Goal: Information Seeking & Learning: Learn about a topic

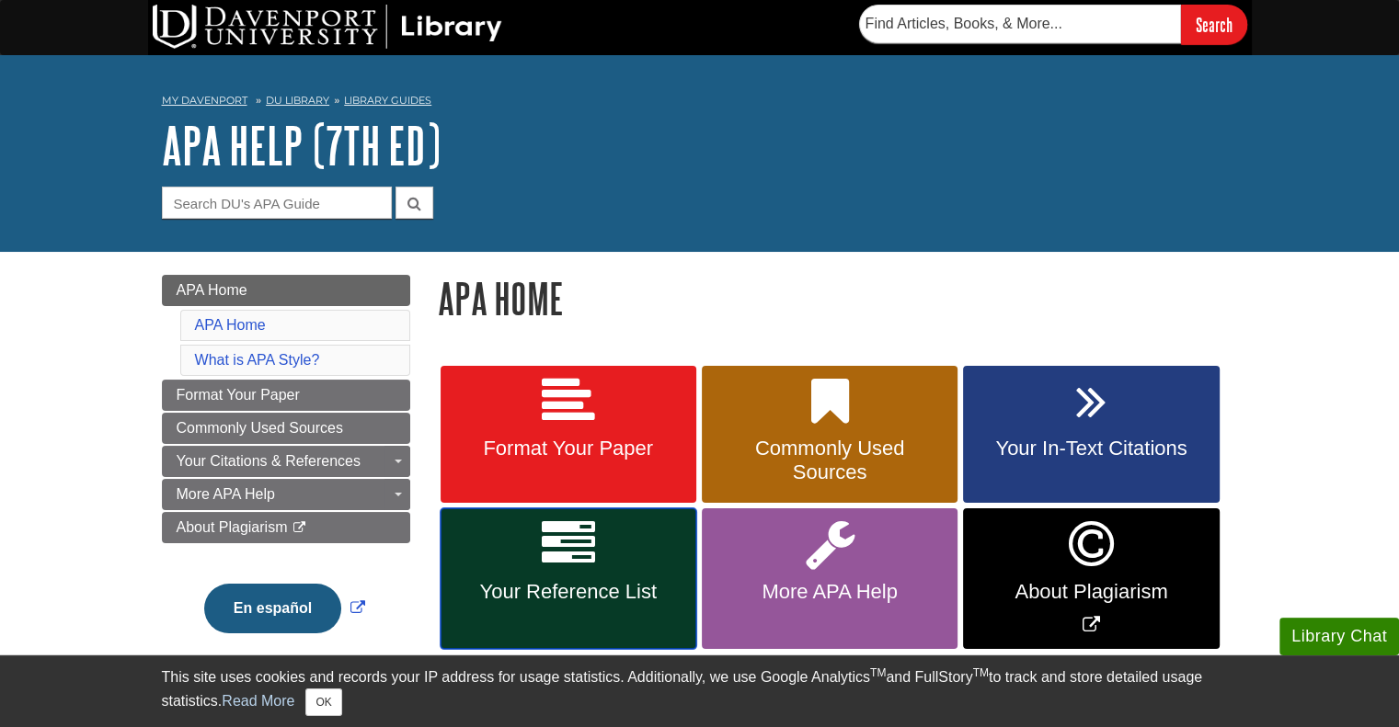
click at [531, 589] on span "Your Reference List" at bounding box center [568, 592] width 228 height 24
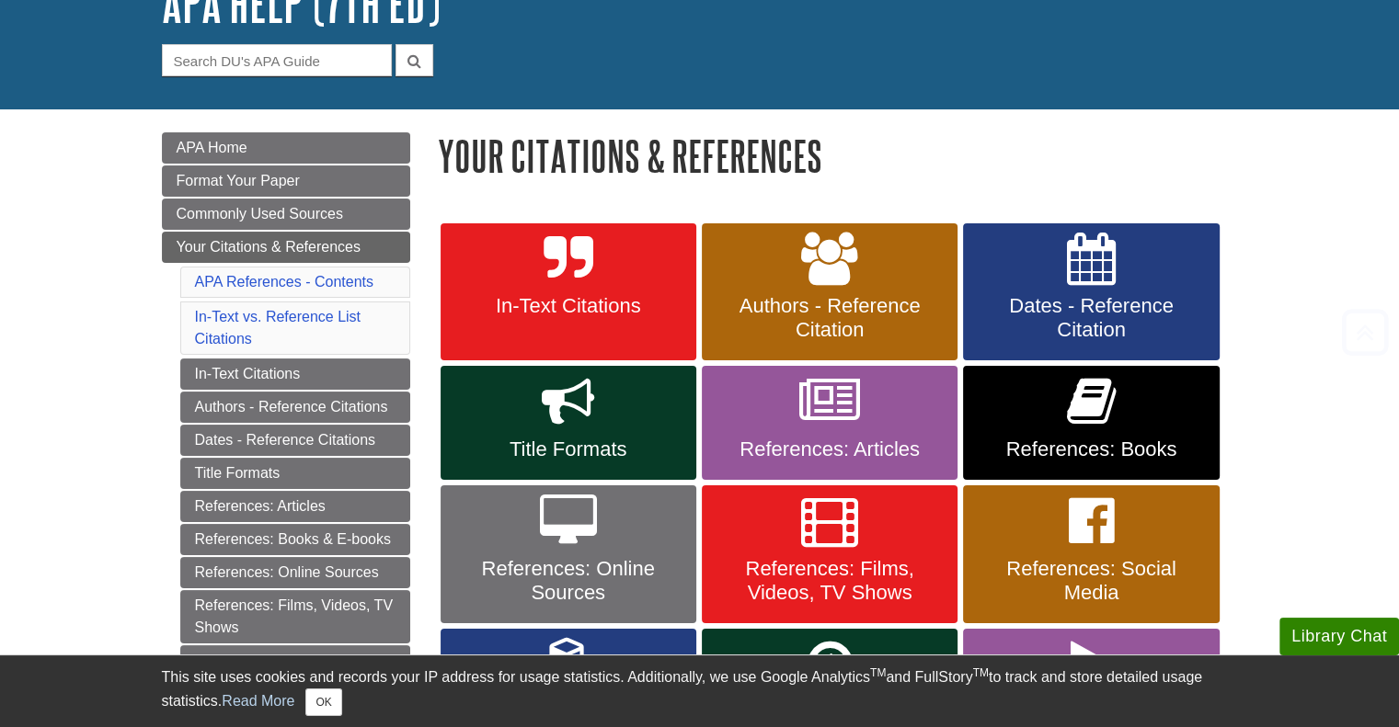
scroll to position [254, 0]
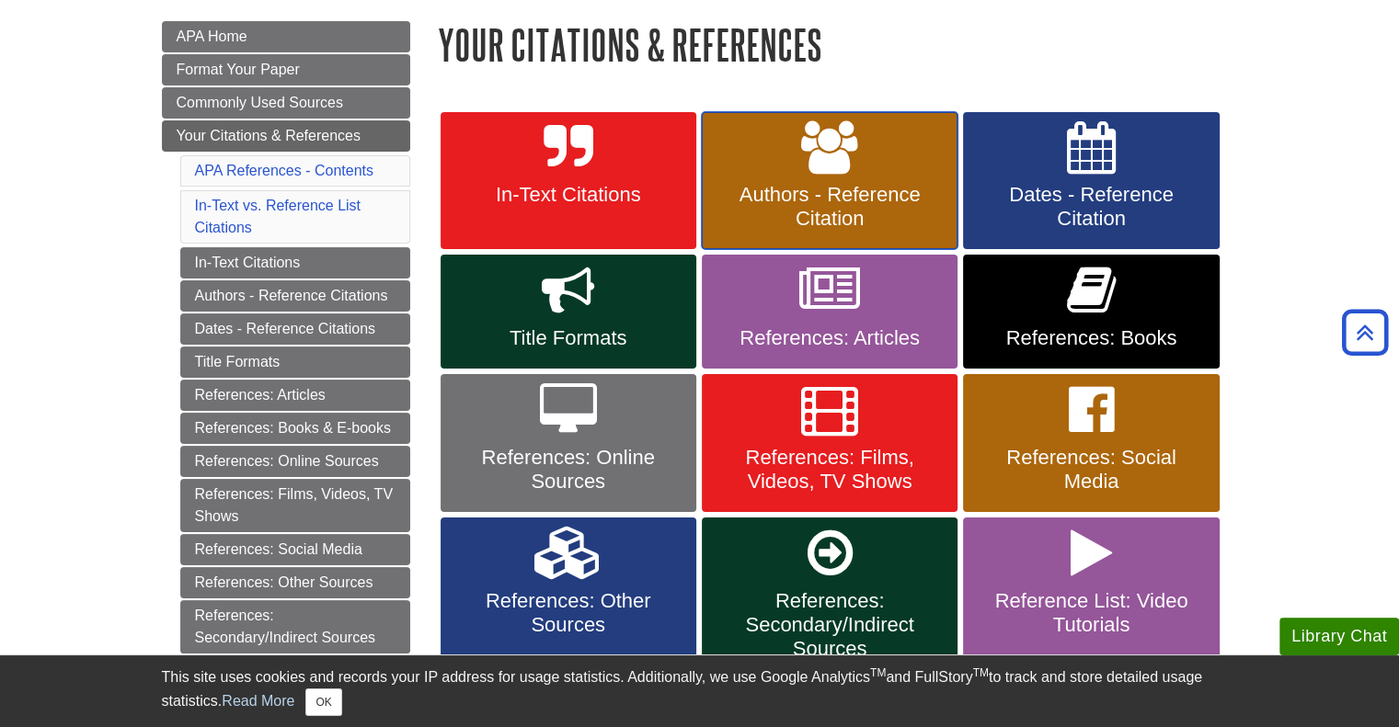
click at [802, 162] on icon at bounding box center [829, 147] width 57 height 53
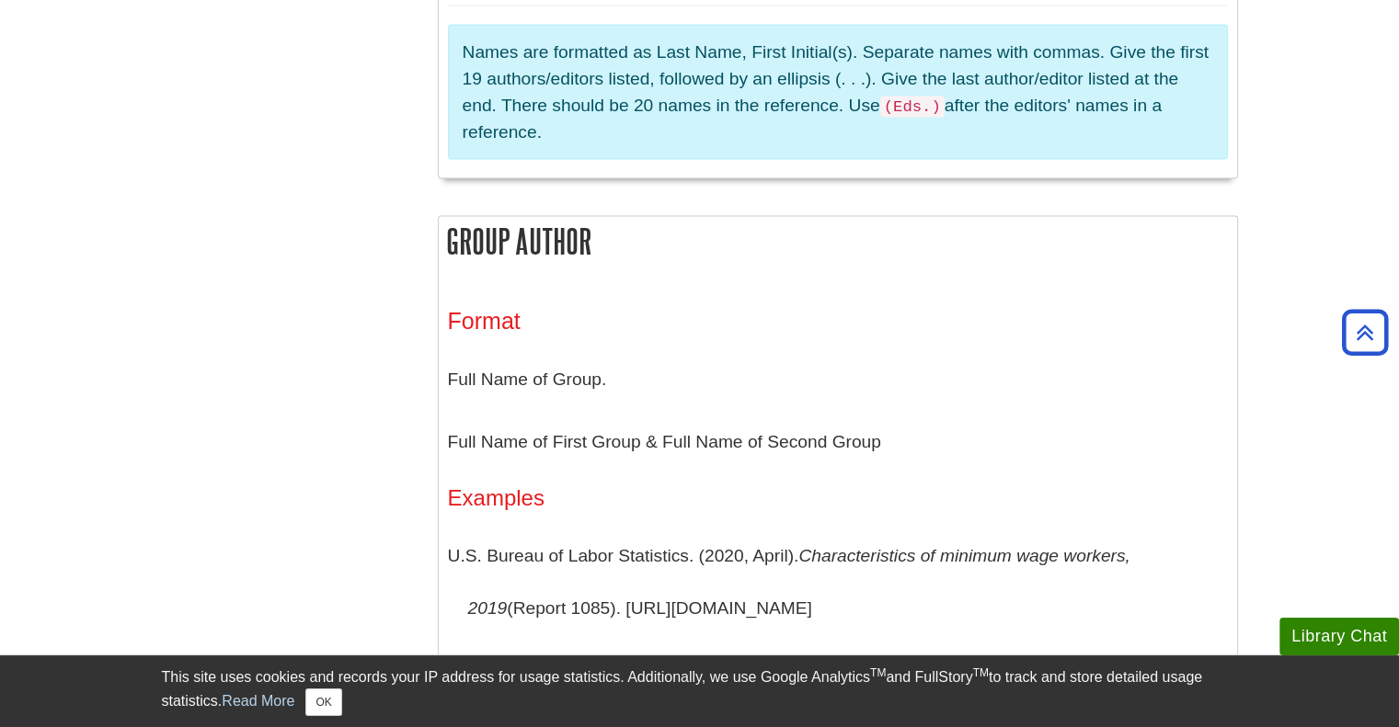
scroll to position [3520, 0]
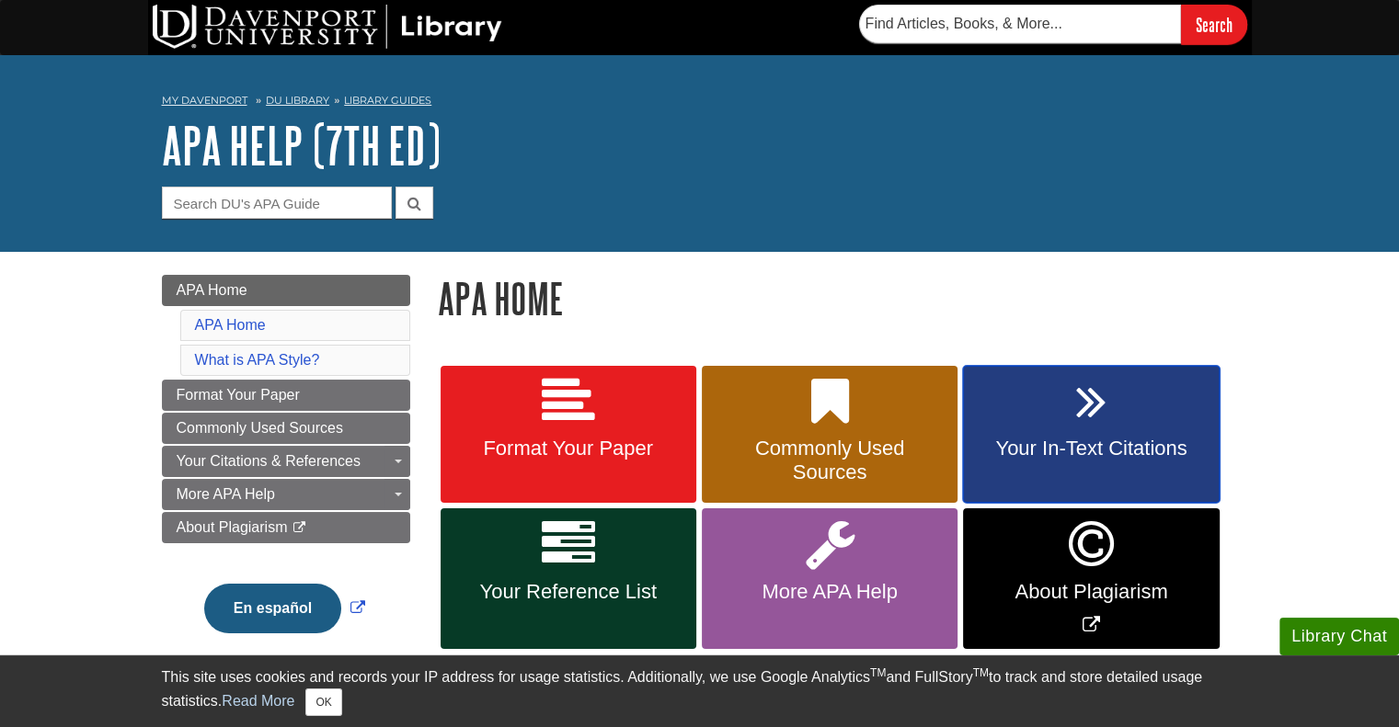
click at [1098, 415] on icon at bounding box center [1091, 401] width 30 height 53
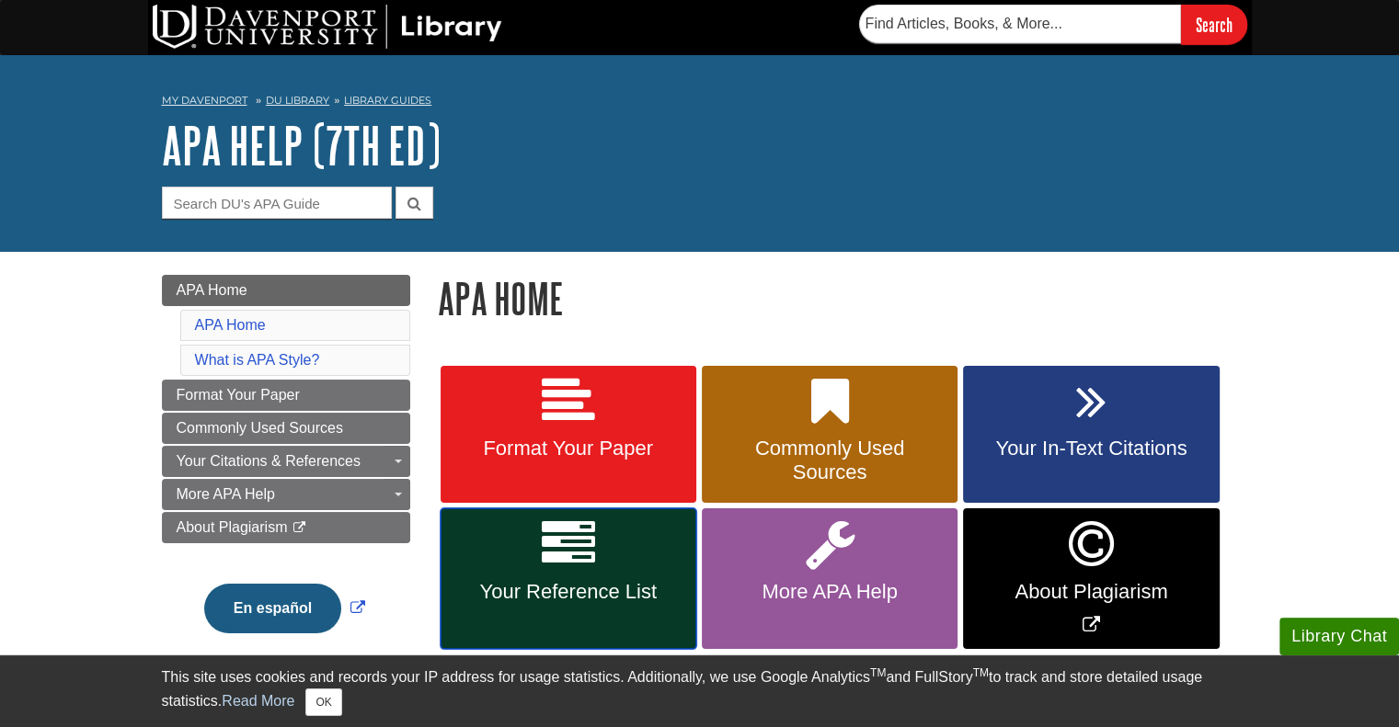
click at [591, 574] on link "Your Reference List" at bounding box center [568, 578] width 256 height 141
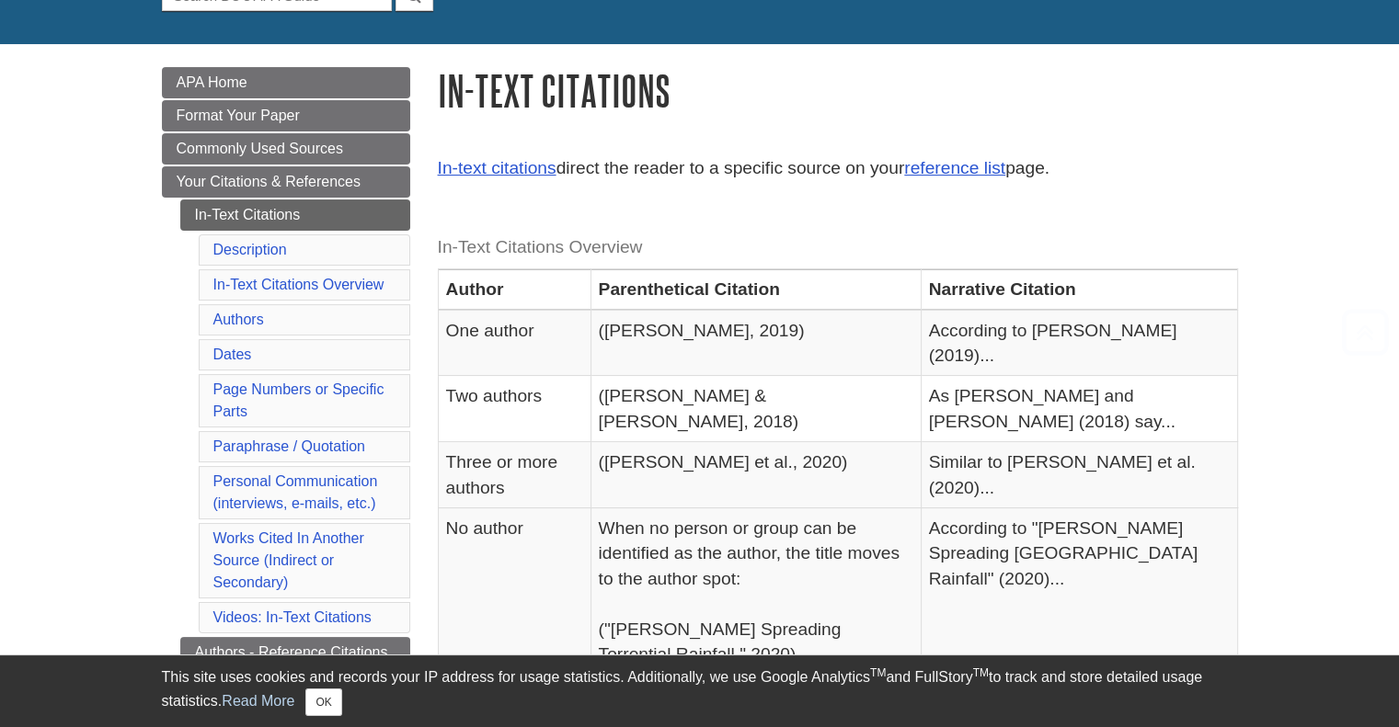
scroll to position [209, 0]
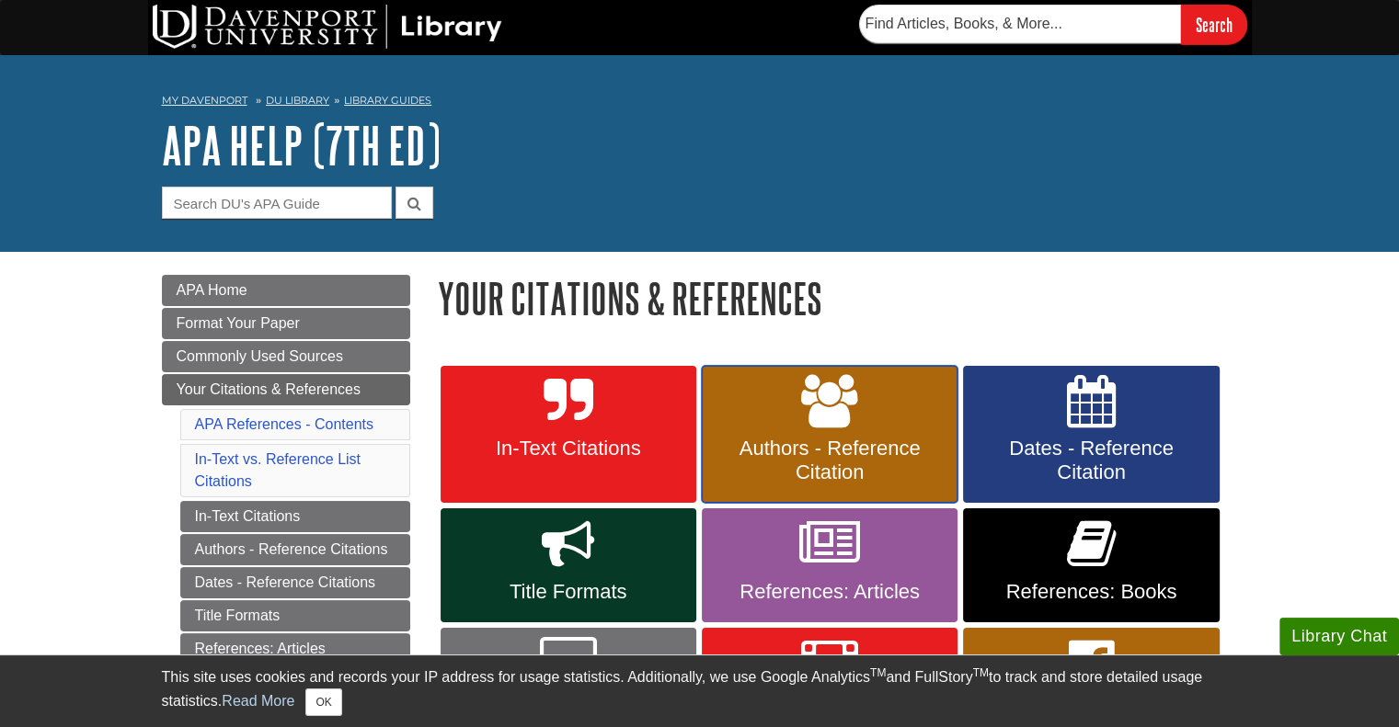
click at [837, 461] on span "Authors - Reference Citation" at bounding box center [829, 461] width 228 height 48
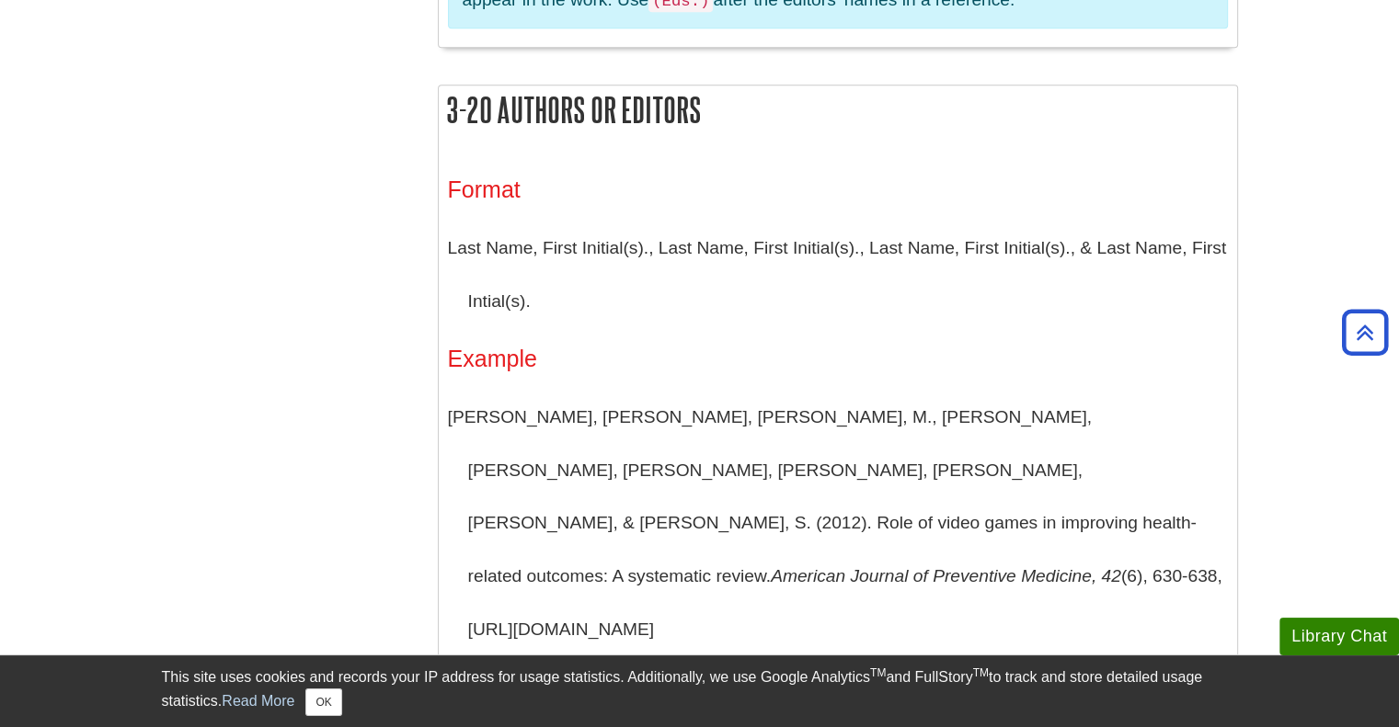
scroll to position [1695, 0]
